Goal: Information Seeking & Learning: Compare options

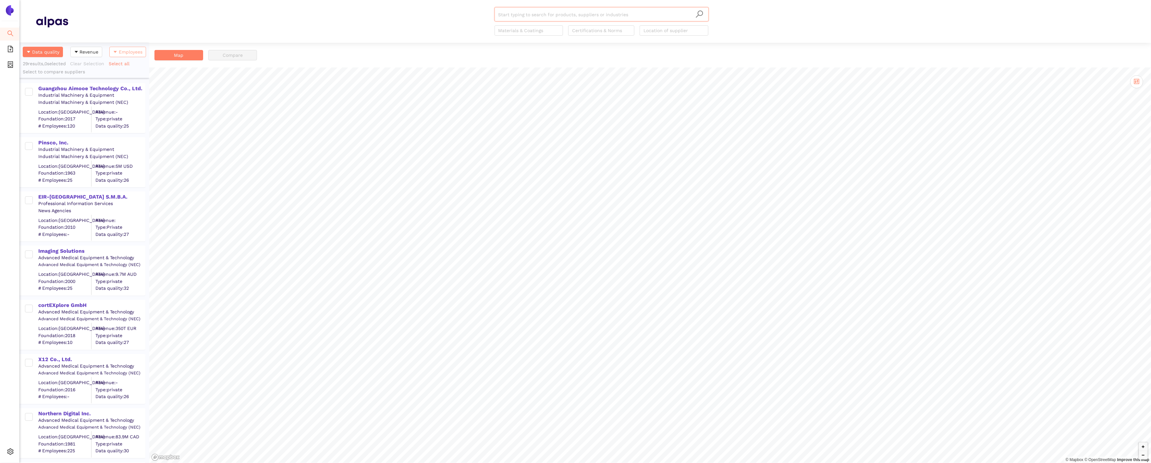
scroll to position [421, 130]
click at [13, 451] on icon "setting" at bounding box center [10, 452] width 6 height 6
click at [39, 408] on li "Internal Area" at bounding box center [46, 405] width 54 height 13
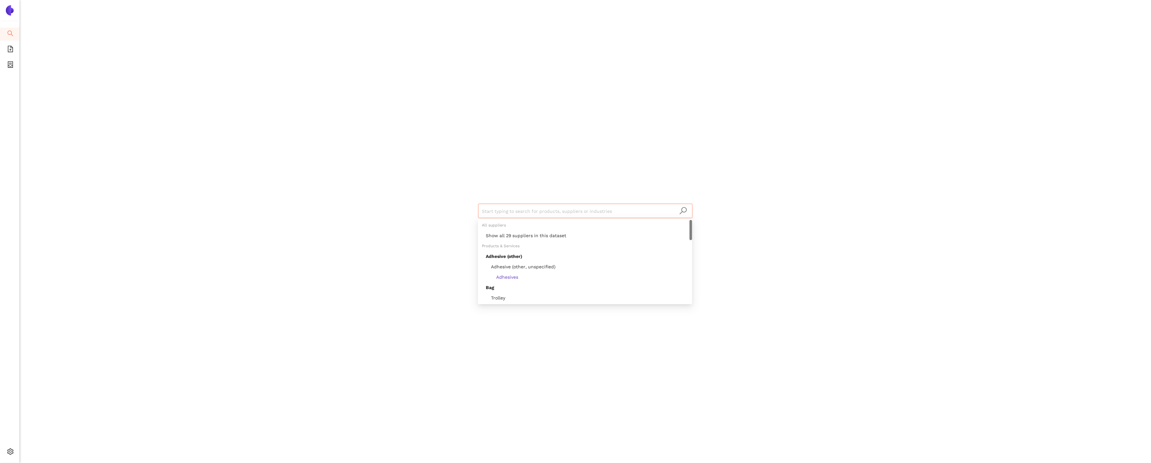
click at [548, 213] on input "search" at bounding box center [585, 211] width 206 height 14
click at [553, 234] on div "Show all 29 suppliers in this dataset" at bounding box center [587, 235] width 203 height 7
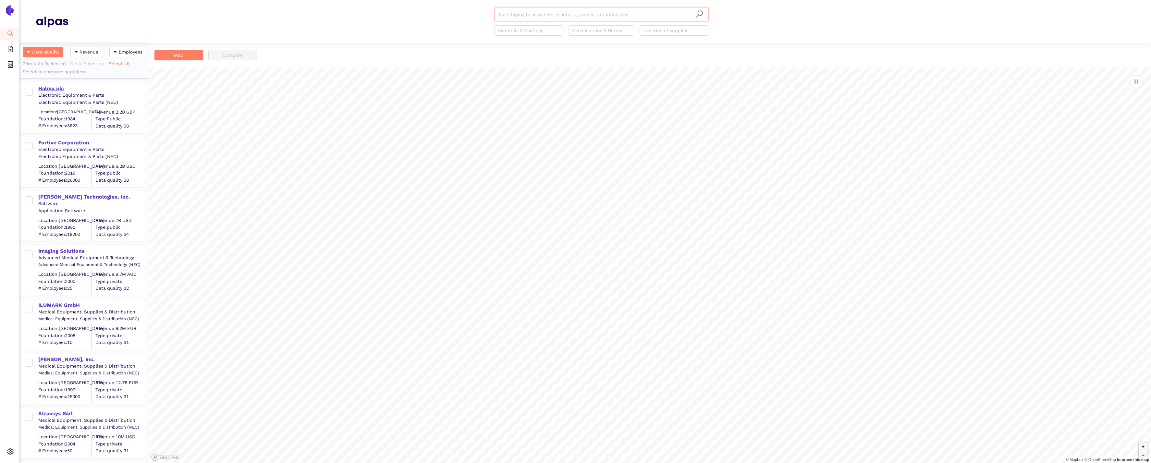
click at [50, 84] on div "Halma plc" at bounding box center [91, 88] width 106 height 8
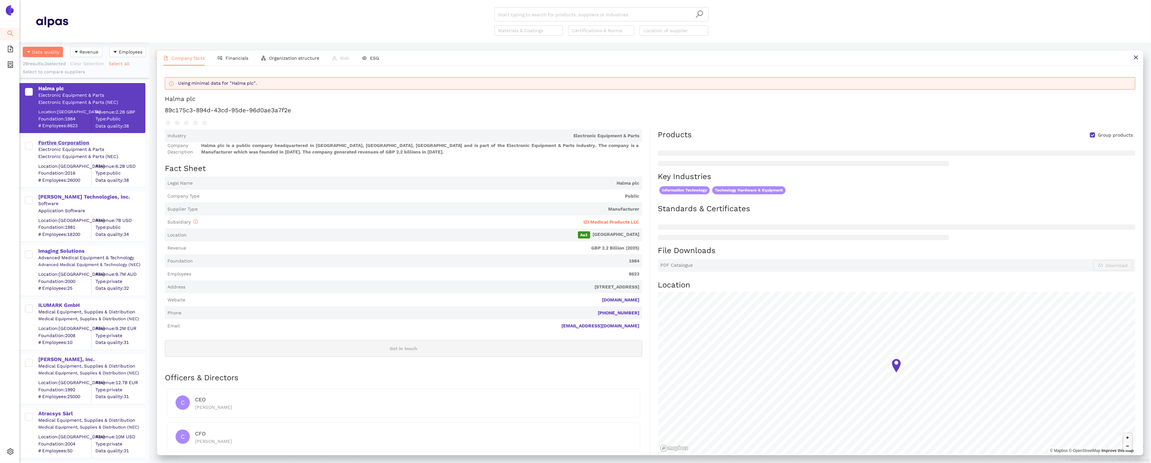
click at [62, 145] on div "Fortive Corporation" at bounding box center [91, 142] width 106 height 7
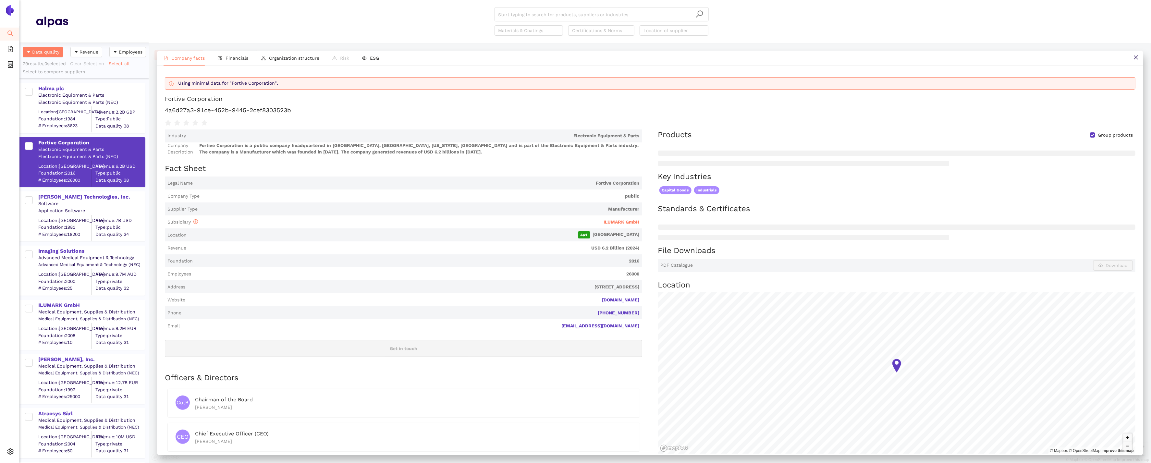
click at [71, 193] on div "[PERSON_NAME] Technologies, Inc." at bounding box center [91, 196] width 106 height 7
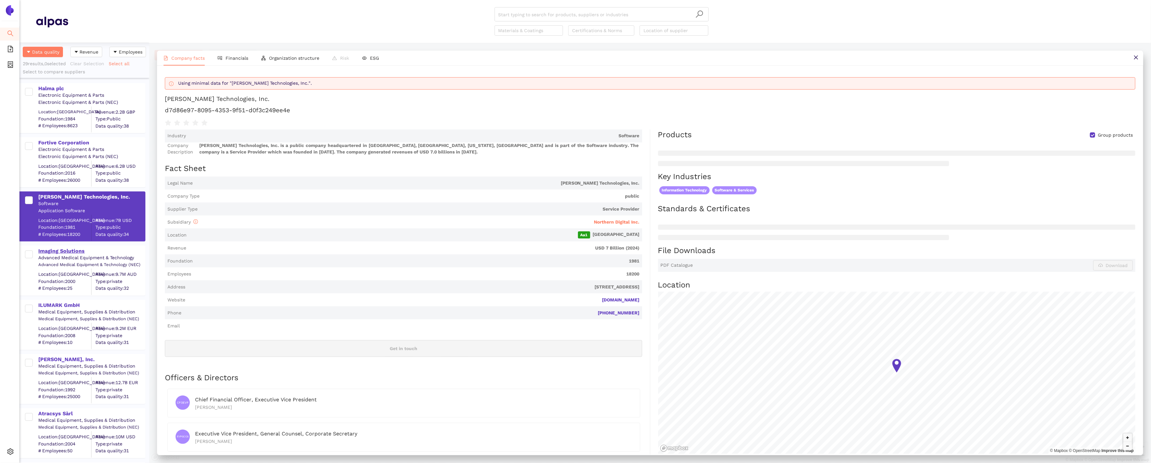
click at [61, 251] on div "Imaging Solutions" at bounding box center [91, 251] width 106 height 7
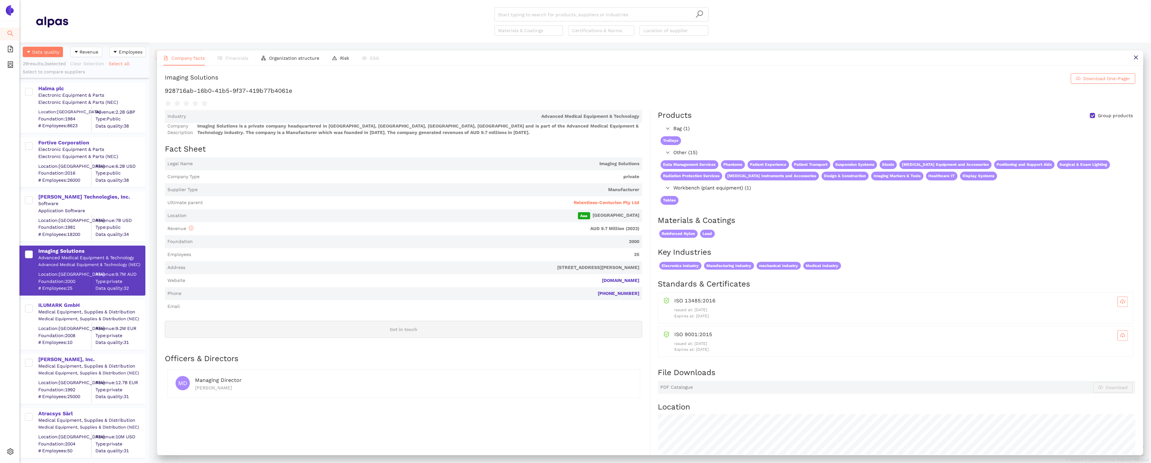
scroll to position [421, 130]
click at [13, 449] on icon "setting" at bounding box center [10, 452] width 6 height 6
click at [44, 406] on span "Internal Area" at bounding box center [46, 405] width 29 height 5
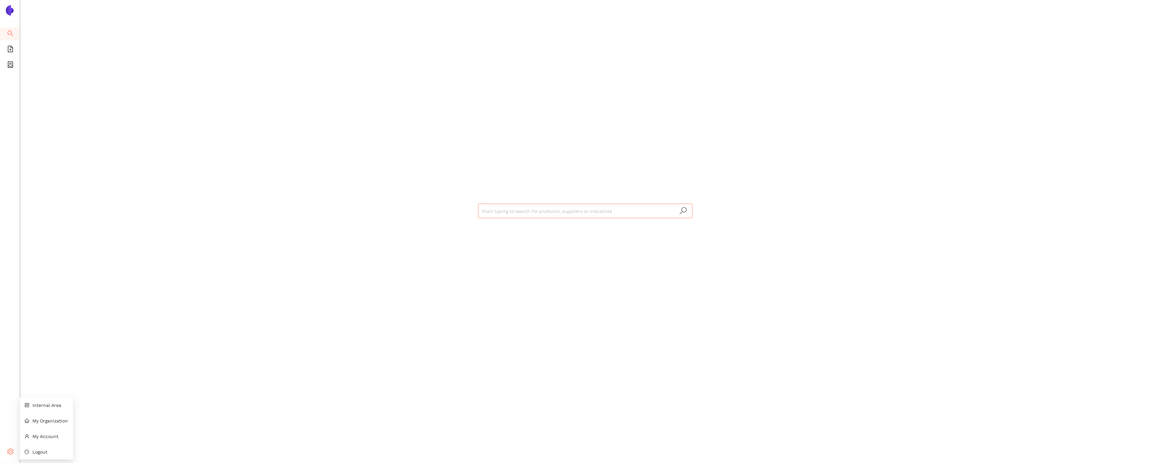
click at [16, 450] on div "Settings" at bounding box center [9, 452] width 19 height 13
click at [34, 400] on li "Internal Area" at bounding box center [46, 405] width 54 height 13
click at [534, 211] on input "search" at bounding box center [585, 211] width 206 height 14
click at [531, 234] on div "Show all 14 suppliers in this dataset" at bounding box center [587, 235] width 203 height 7
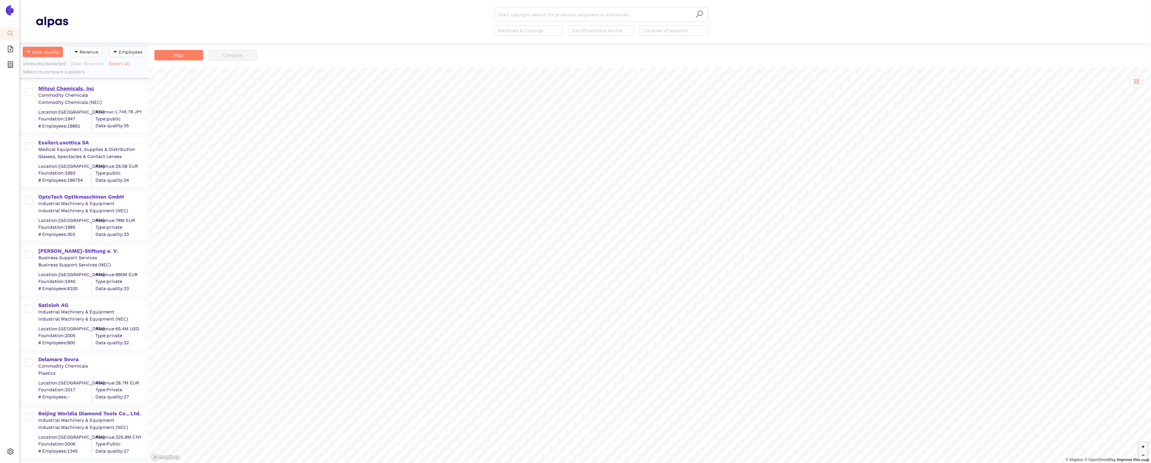
click at [87, 87] on div "Mitsui Chemicals, Inc" at bounding box center [91, 88] width 106 height 7
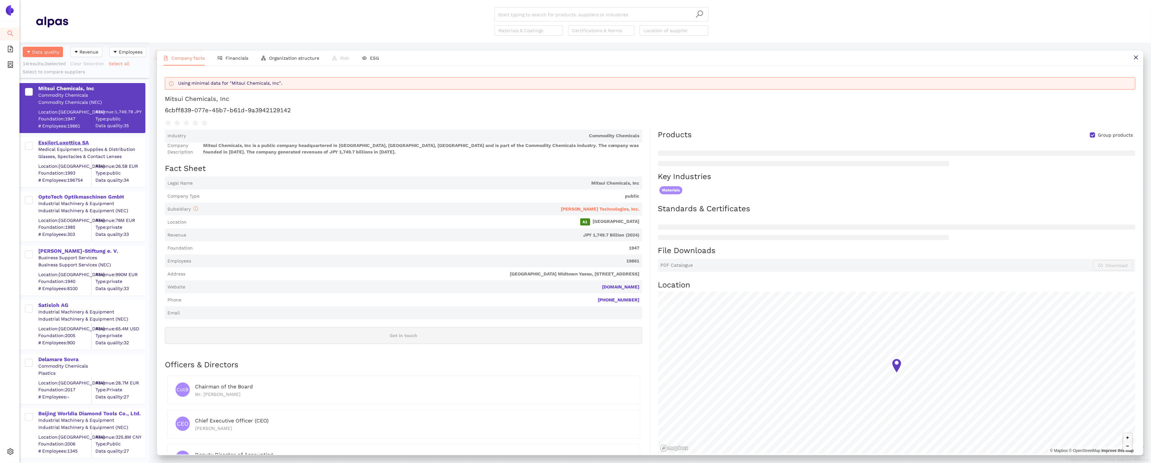
click at [86, 141] on div "EssilorLuxottica SA" at bounding box center [91, 142] width 106 height 7
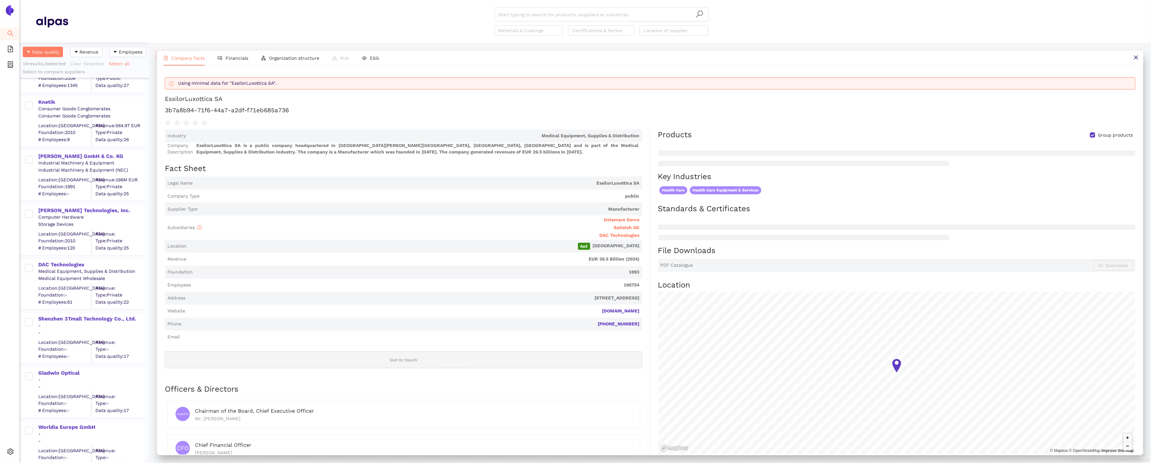
scroll to position [374, 0]
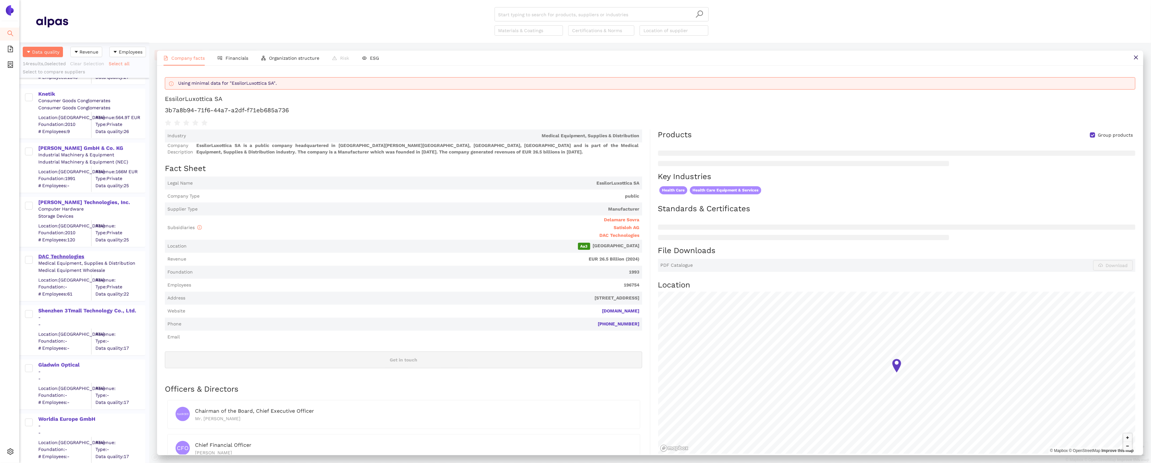
click at [68, 259] on div "DAC Technologies" at bounding box center [91, 256] width 106 height 7
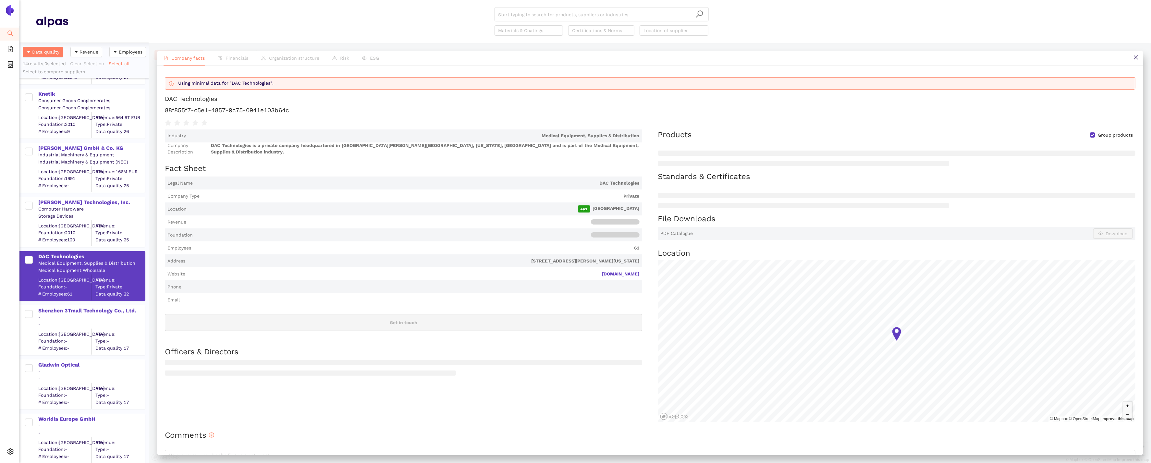
click at [235, 231] on span "Foundation" at bounding box center [404, 235] width 478 height 13
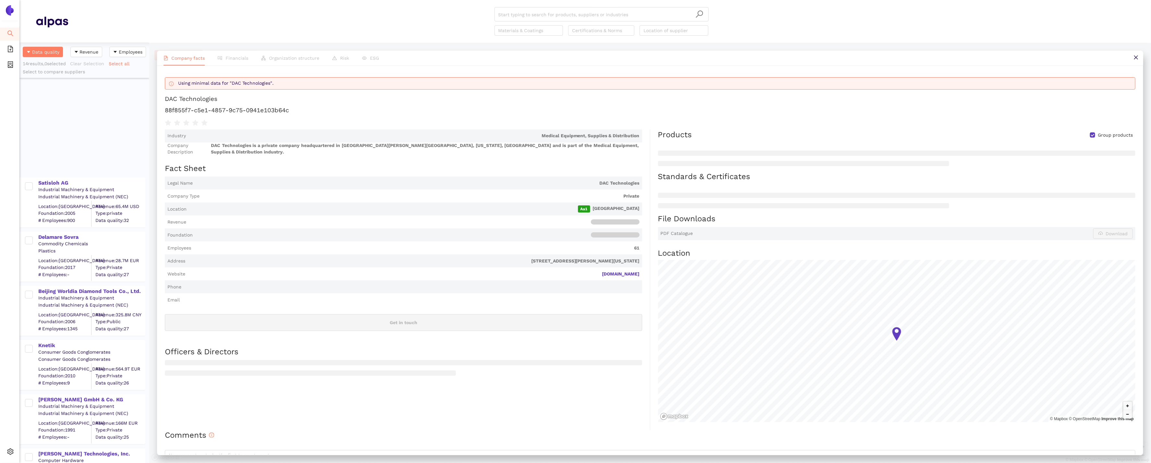
scroll to position [0, 0]
